Goal: Download file/media

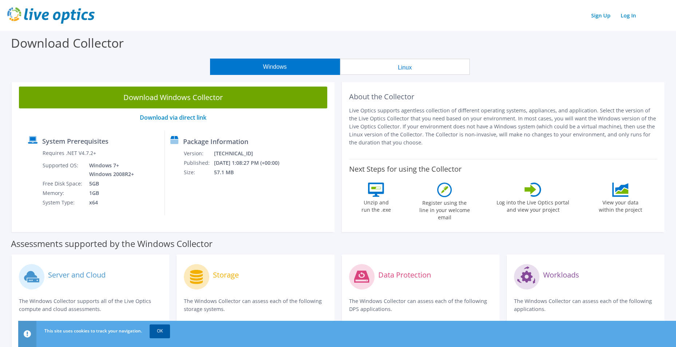
click at [159, 333] on link "OK" at bounding box center [160, 331] width 20 height 13
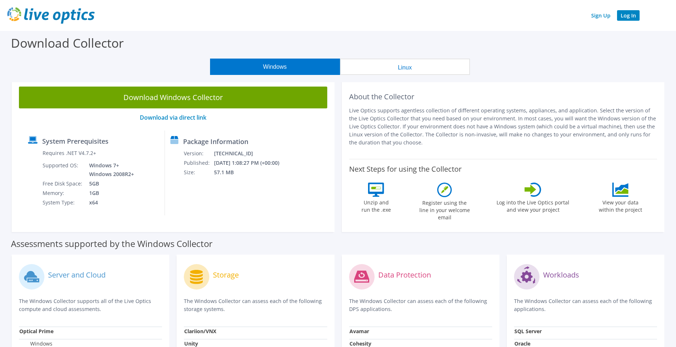
click at [626, 17] on link "Log In" at bounding box center [628, 15] width 23 height 11
click at [628, 18] on link "Log In" at bounding box center [628, 15] width 23 height 11
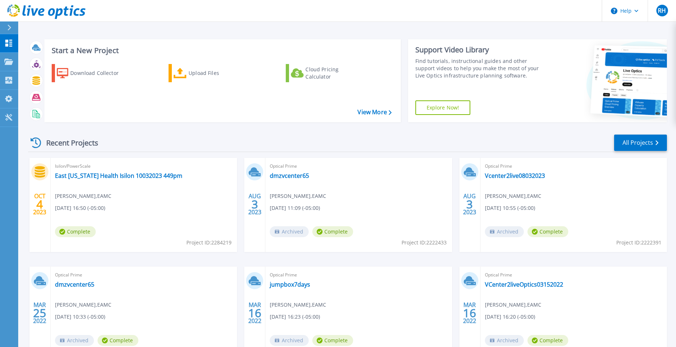
scroll to position [6, 0]
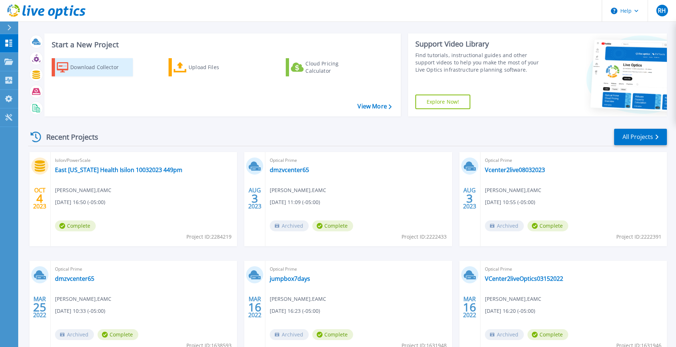
click at [80, 66] on div "Download Collector" at bounding box center [99, 67] width 58 height 15
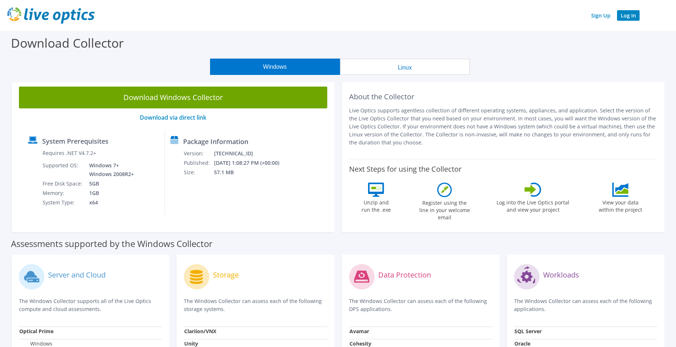
click at [626, 16] on link "Log In" at bounding box center [628, 15] width 23 height 11
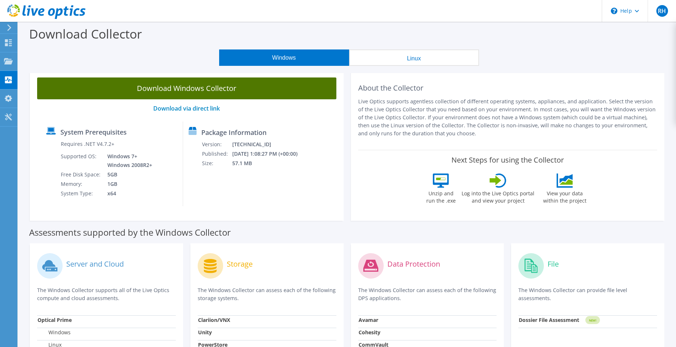
click at [169, 88] on link "Download Windows Collector" at bounding box center [186, 89] width 299 height 22
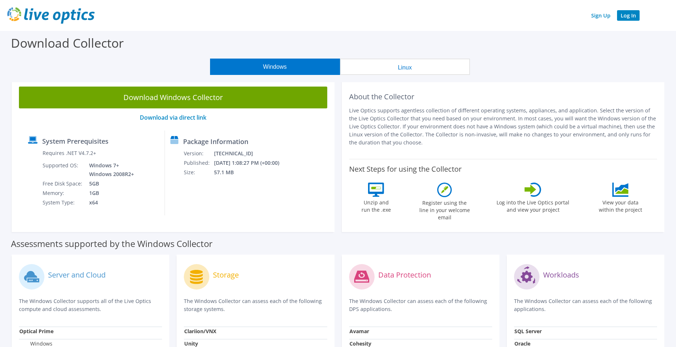
click at [630, 13] on link "Log In" at bounding box center [628, 15] width 23 height 11
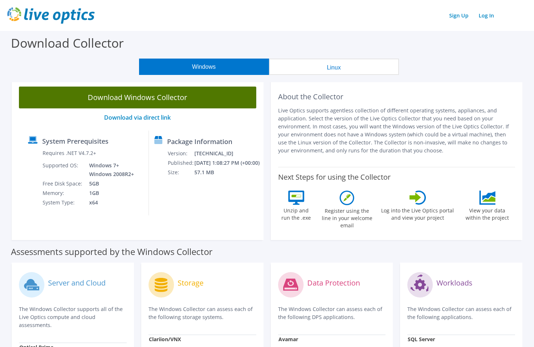
click at [80, 99] on link "Download Windows Collector" at bounding box center [137, 98] width 237 height 22
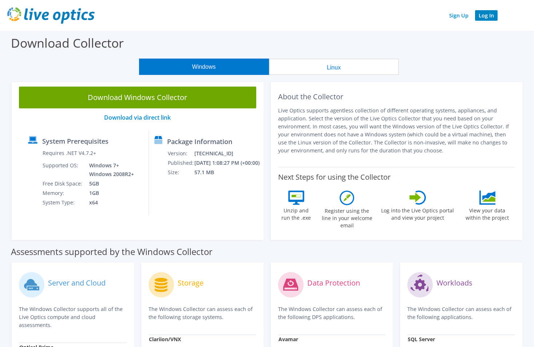
click at [484, 17] on link "Log In" at bounding box center [486, 15] width 23 height 11
